Goal: Information Seeking & Learning: Learn about a topic

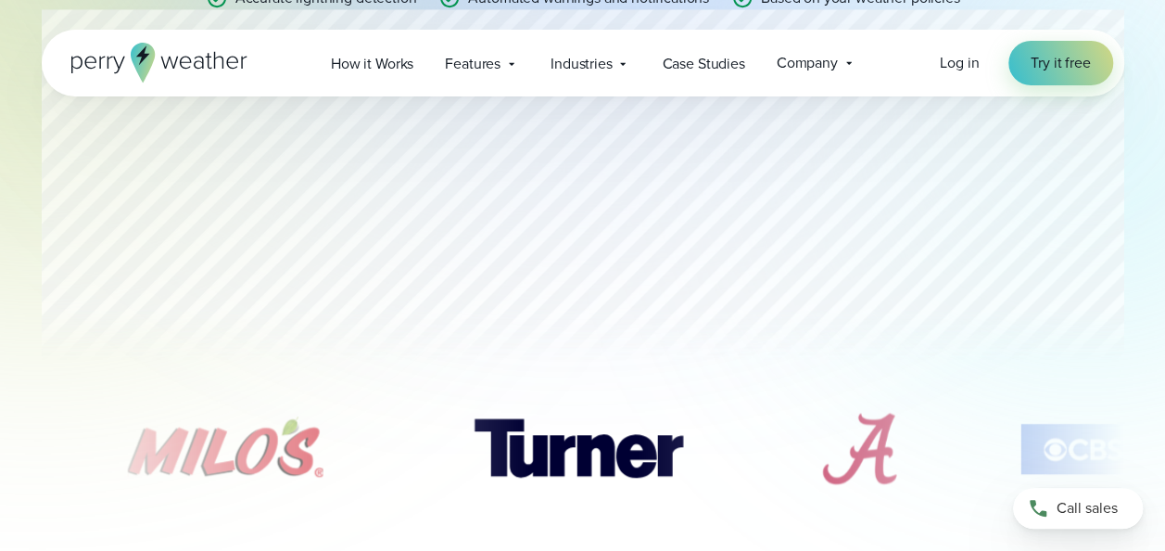
scroll to position [465, 0]
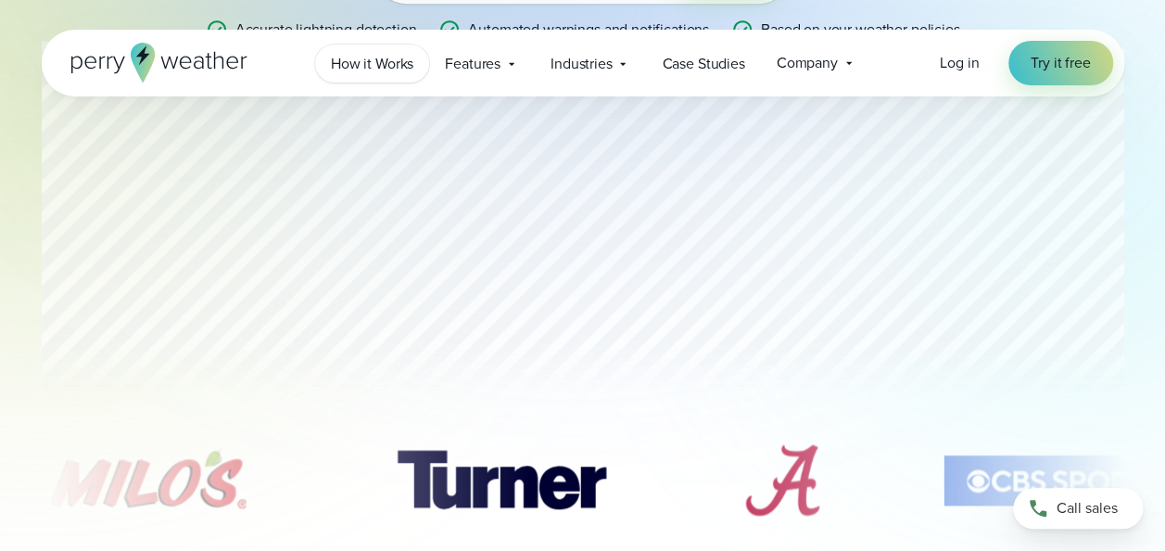
click at [376, 61] on span "How it Works" at bounding box center [372, 64] width 82 height 22
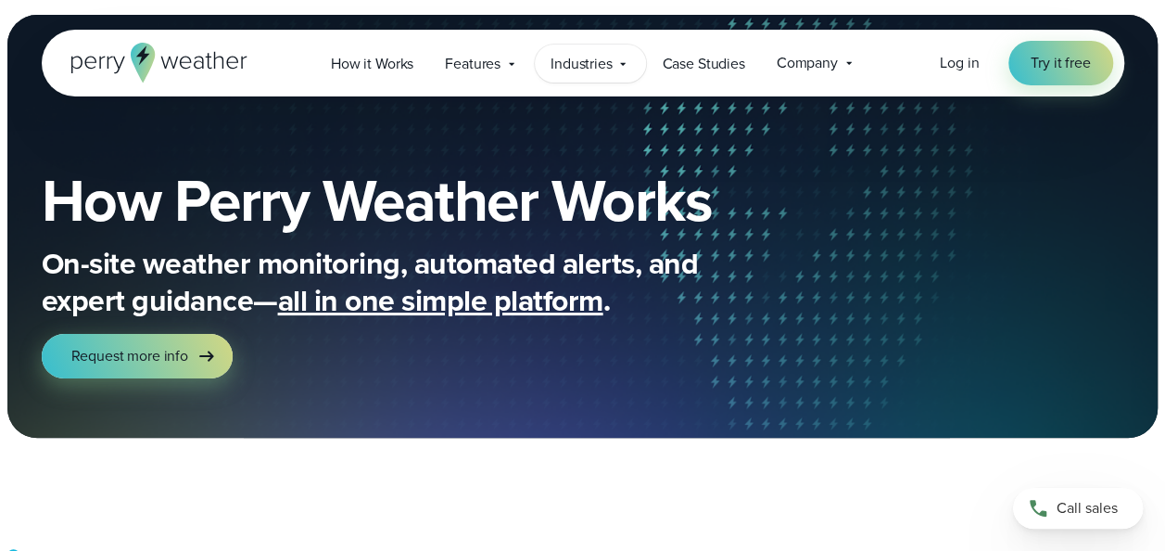
click at [611, 70] on span "Industries" at bounding box center [582, 64] width 62 height 22
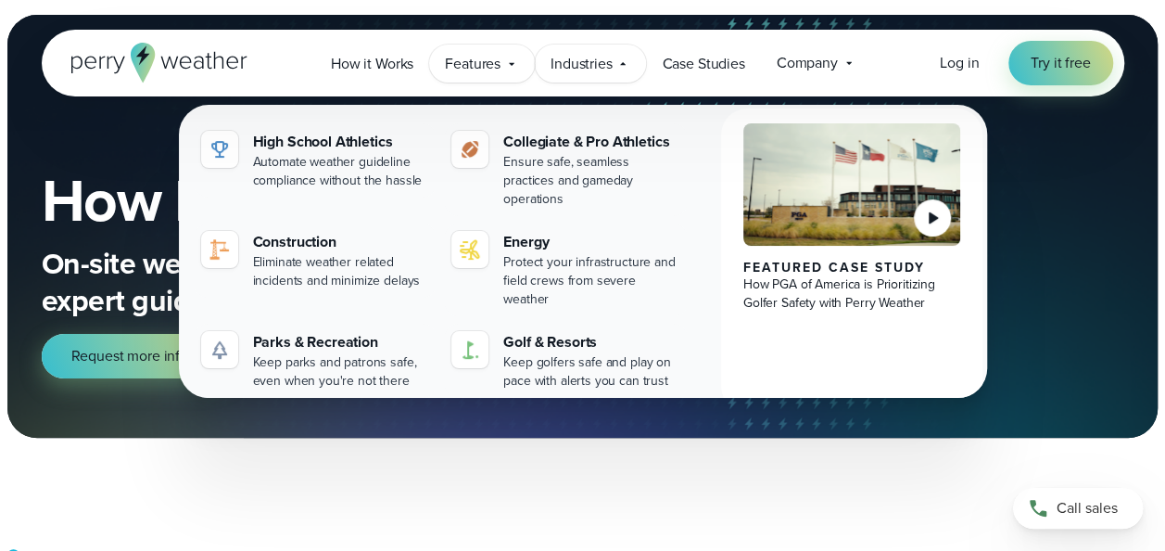
click at [517, 62] on icon at bounding box center [511, 64] width 15 height 15
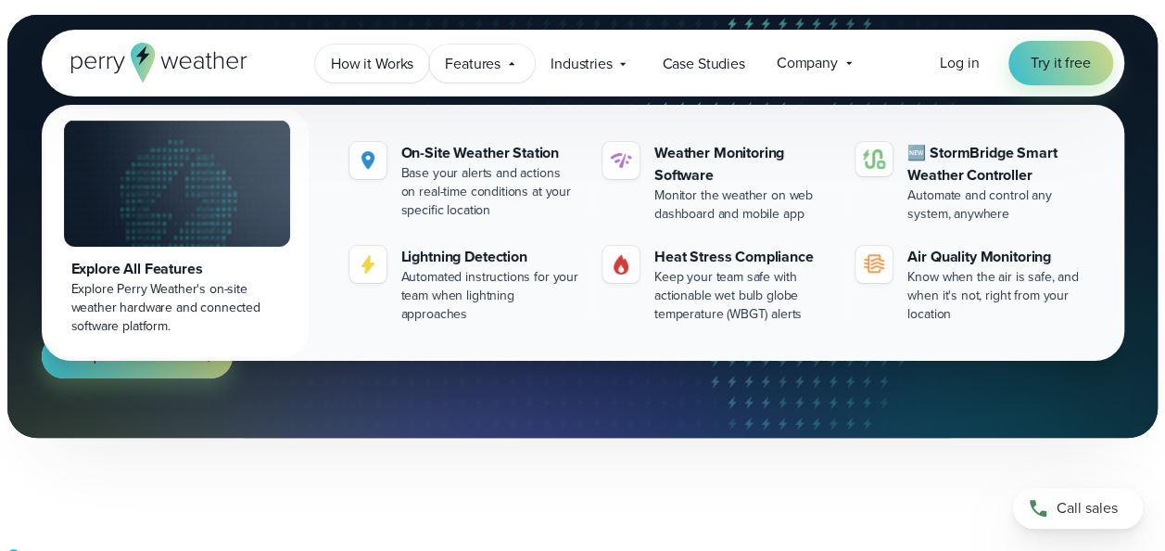
click at [384, 69] on span "How it Works" at bounding box center [372, 64] width 82 height 22
